Goal: Information Seeking & Learning: Check status

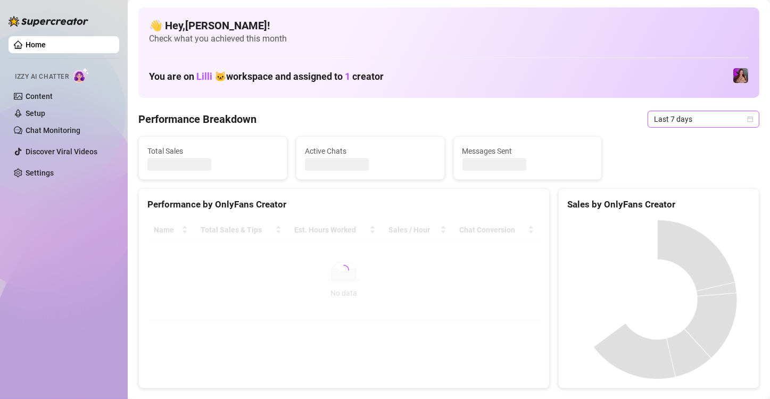
click at [668, 117] on span "Last 7 days" at bounding box center [703, 119] width 99 height 16
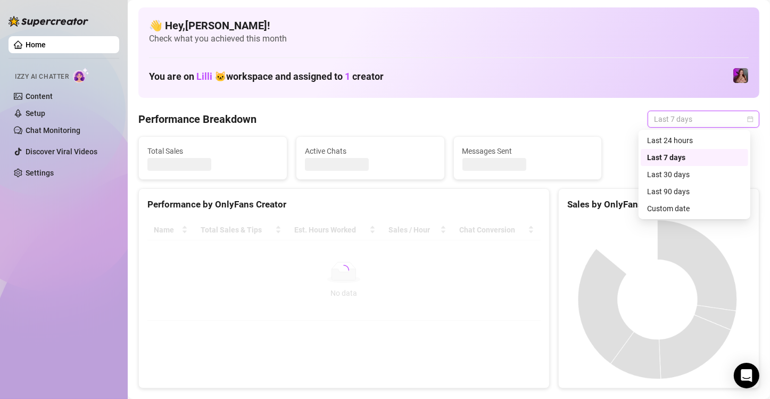
click at [678, 124] on span "Last 7 days" at bounding box center [703, 119] width 99 height 16
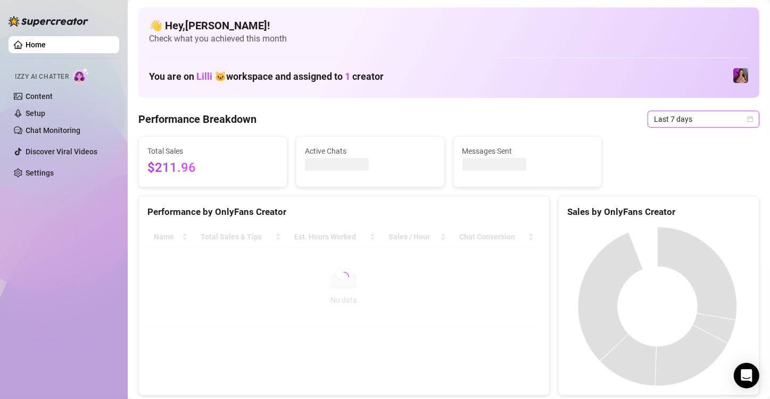
click at [677, 120] on span "Last 7 days" at bounding box center [703, 119] width 99 height 16
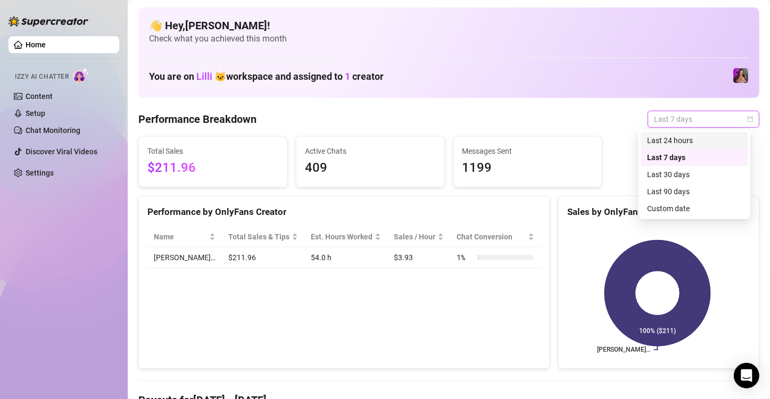
click at [668, 143] on div "Last 24 hours" at bounding box center [694, 141] width 95 height 12
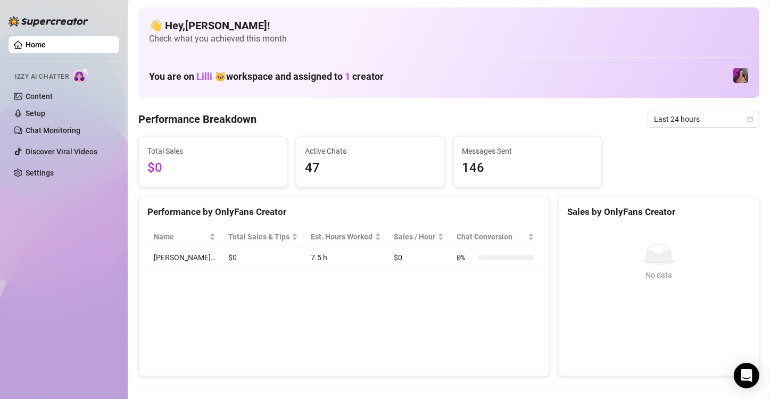
click at [669, 127] on span "Last 24 hours" at bounding box center [703, 119] width 99 height 16
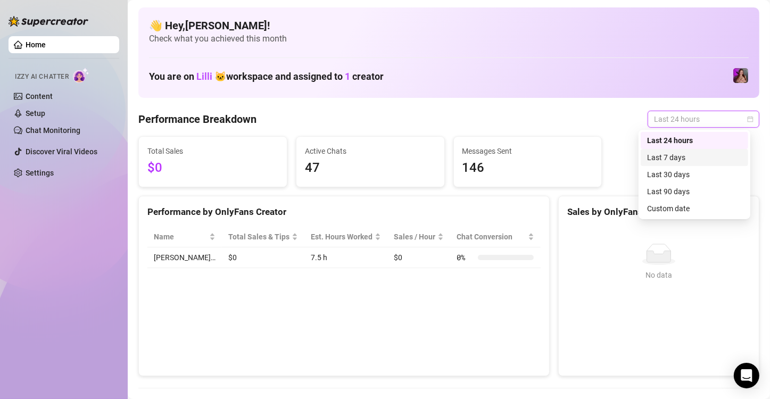
click at [656, 152] on div "Last 7 days" at bounding box center [694, 158] width 95 height 12
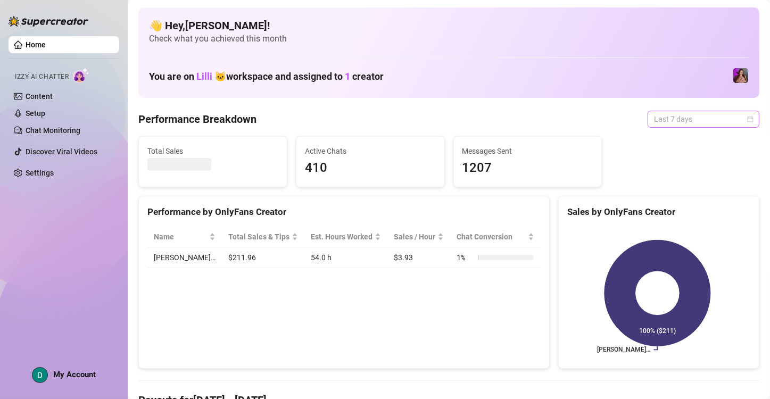
click at [701, 121] on span "Last 7 days" at bounding box center [703, 119] width 99 height 16
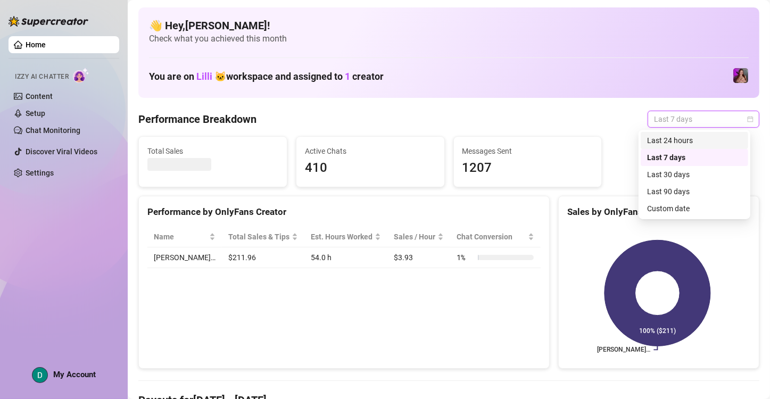
click at [672, 141] on div "Last 24 hours" at bounding box center [694, 141] width 95 height 12
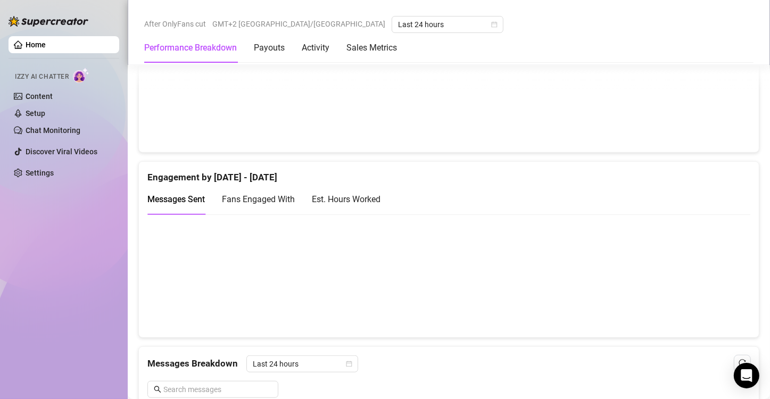
scroll to position [745, 0]
